Goal: Task Accomplishment & Management: Use online tool/utility

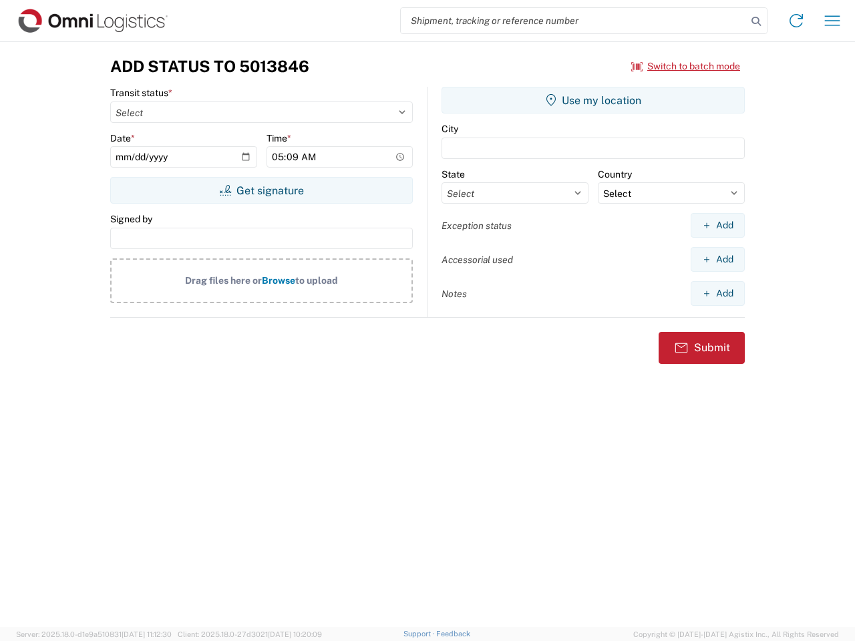
click at [574, 21] on input "search" at bounding box center [574, 20] width 346 height 25
click at [756, 21] on icon at bounding box center [756, 21] width 19 height 19
click at [796, 21] on icon at bounding box center [795, 20] width 21 height 21
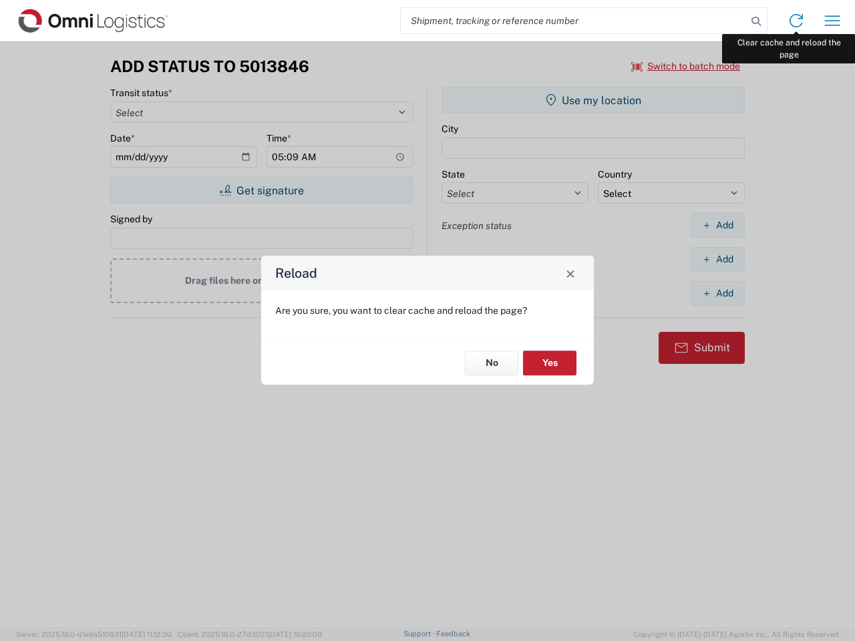
click at [832, 21] on div "Reload Are you sure, you want to clear cache and reload the page? No Yes" at bounding box center [427, 320] width 855 height 641
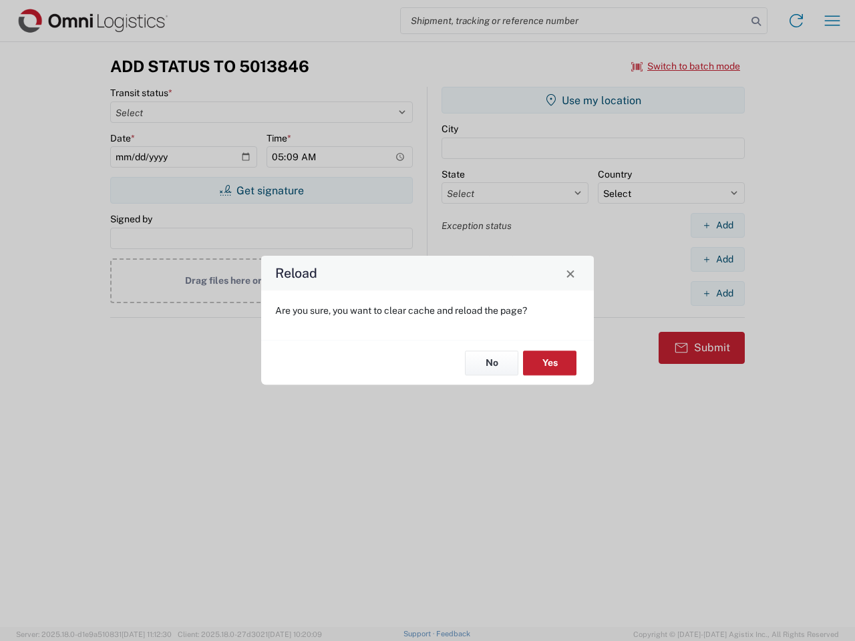
click at [686, 66] on div "Reload Are you sure, you want to clear cache and reload the page? No Yes" at bounding box center [427, 320] width 855 height 641
click at [261, 190] on div "Reload Are you sure, you want to clear cache and reload the page? No Yes" at bounding box center [427, 320] width 855 height 641
click at [593, 100] on div "Reload Are you sure, you want to clear cache and reload the page? No Yes" at bounding box center [427, 320] width 855 height 641
click at [717, 225] on div "Reload Are you sure, you want to clear cache and reload the page? No Yes" at bounding box center [427, 320] width 855 height 641
click at [717, 259] on div "Reload Are you sure, you want to clear cache and reload the page? No Yes" at bounding box center [427, 320] width 855 height 641
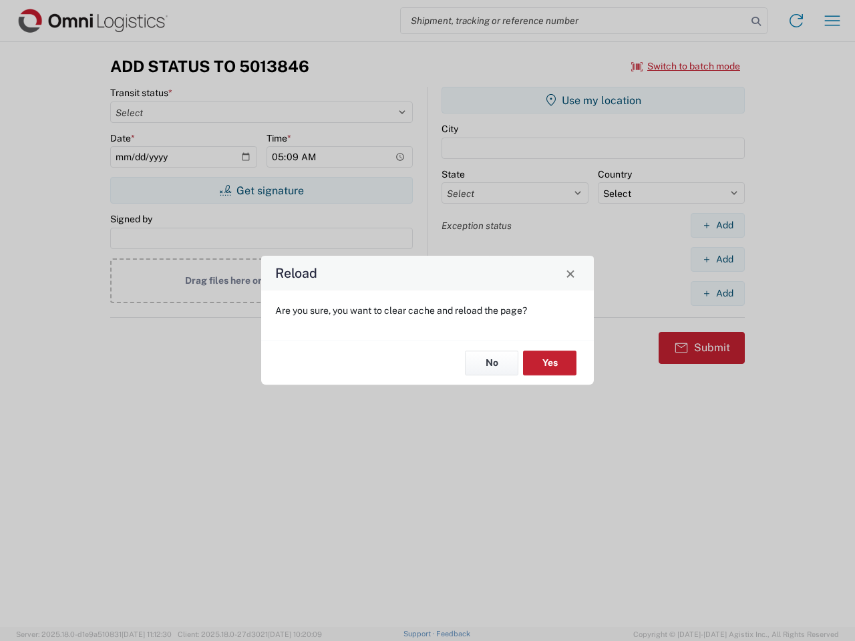
click at [717, 293] on div "Reload Are you sure, you want to clear cache and reload the page? No Yes" at bounding box center [427, 320] width 855 height 641
